Goal: Find specific page/section: Find specific page/section

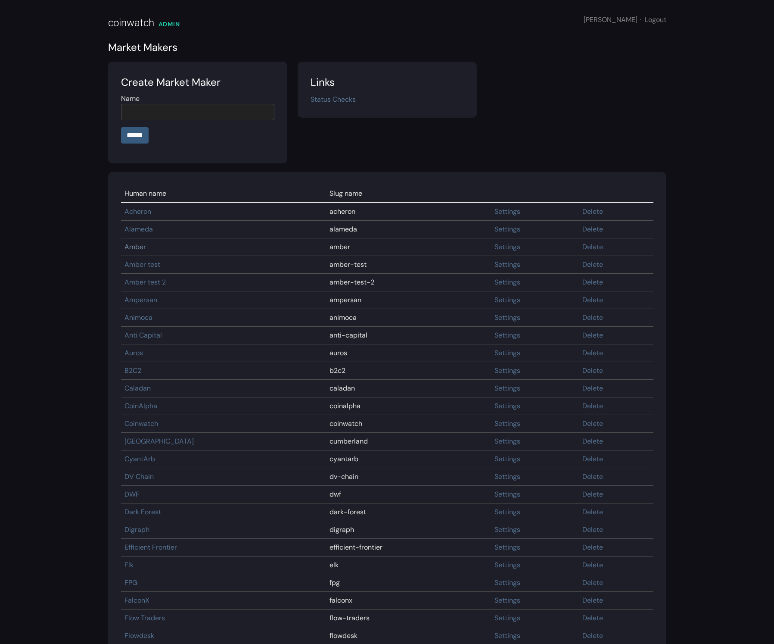
click at [135, 247] on link "Amber" at bounding box center [136, 246] width 22 height 9
